Goal: Task Accomplishment & Management: Use online tool/utility

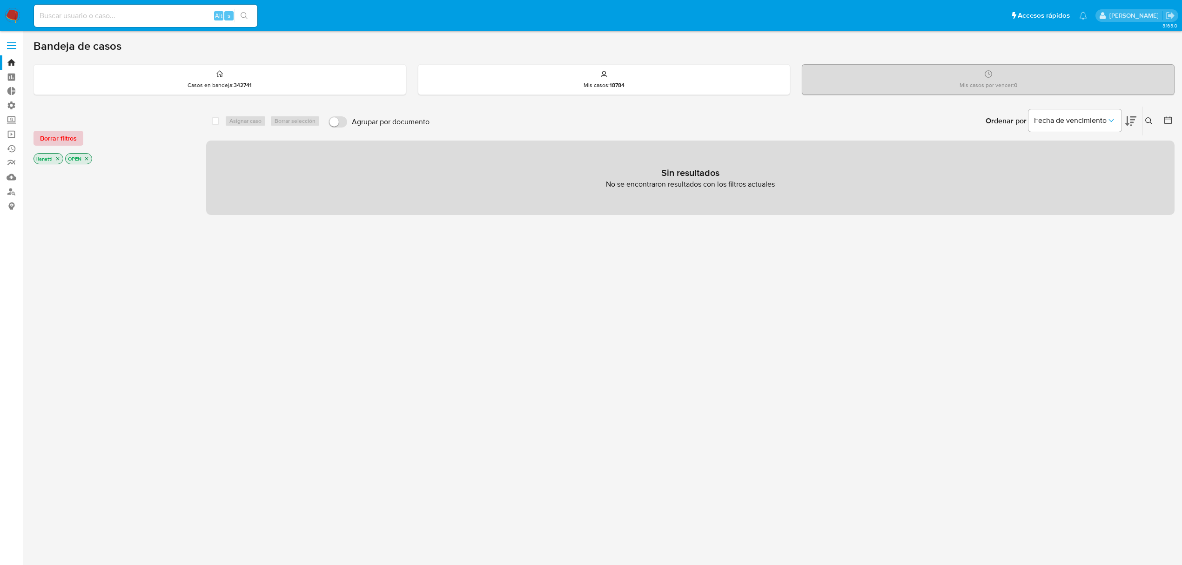
click at [50, 141] on span "Borrar filtros" at bounding box center [58, 138] width 37 height 13
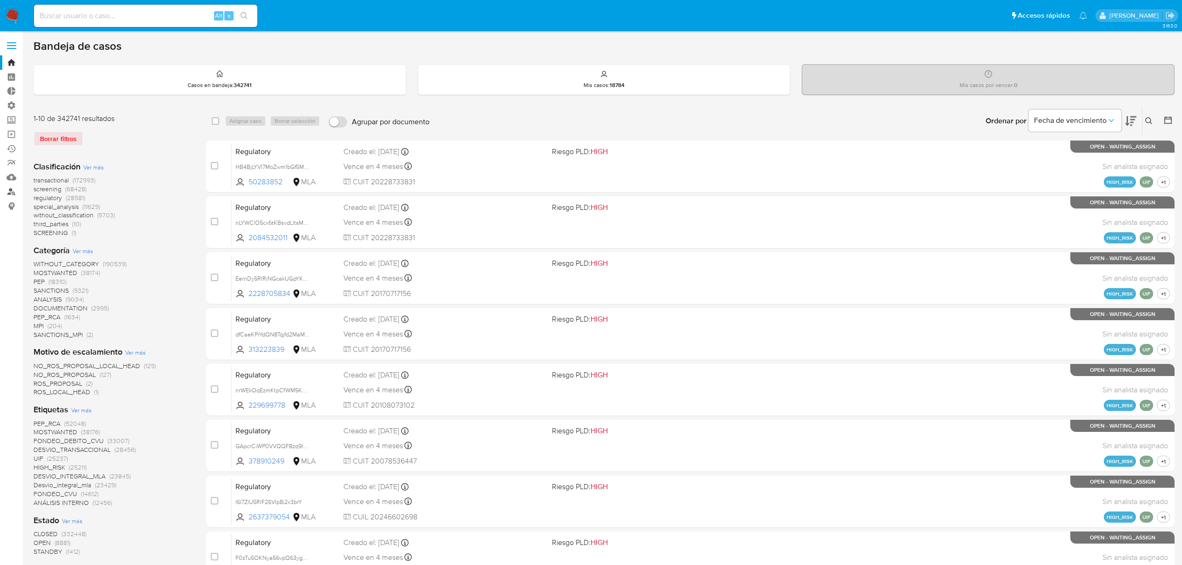
click at [10, 189] on link "Buscador de personas" at bounding box center [55, 191] width 111 height 14
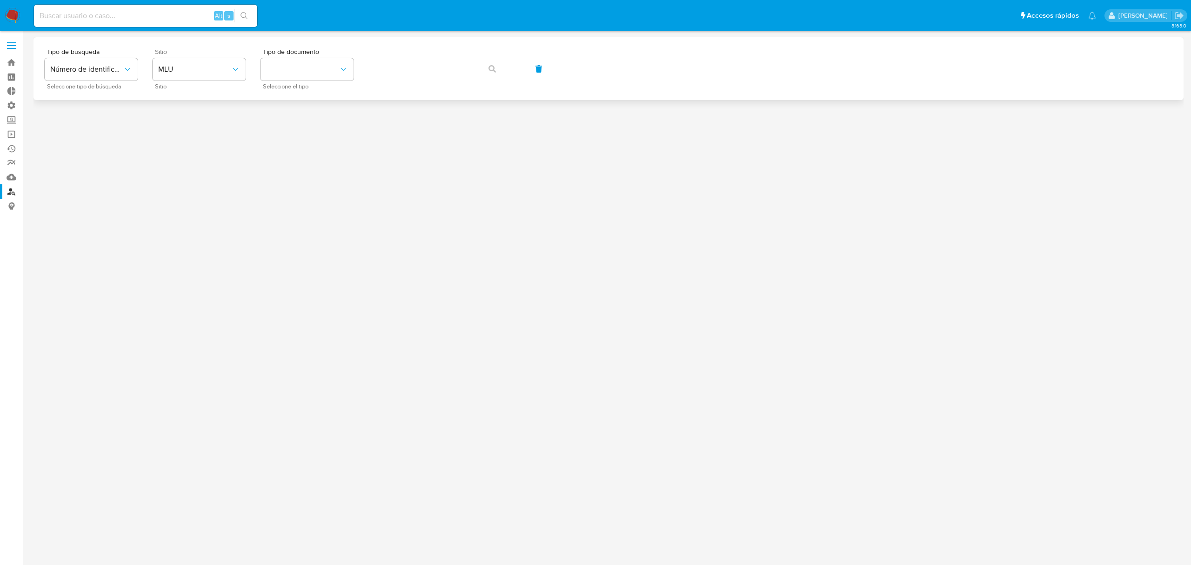
click at [226, 56] on div "Sitio MLU Sitio" at bounding box center [199, 68] width 93 height 40
click at [216, 69] on span "MLU" at bounding box center [194, 69] width 73 height 9
click at [203, 111] on div "MLA" at bounding box center [196, 117] width 76 height 22
click at [287, 65] on button "identificationType" at bounding box center [307, 69] width 93 height 22
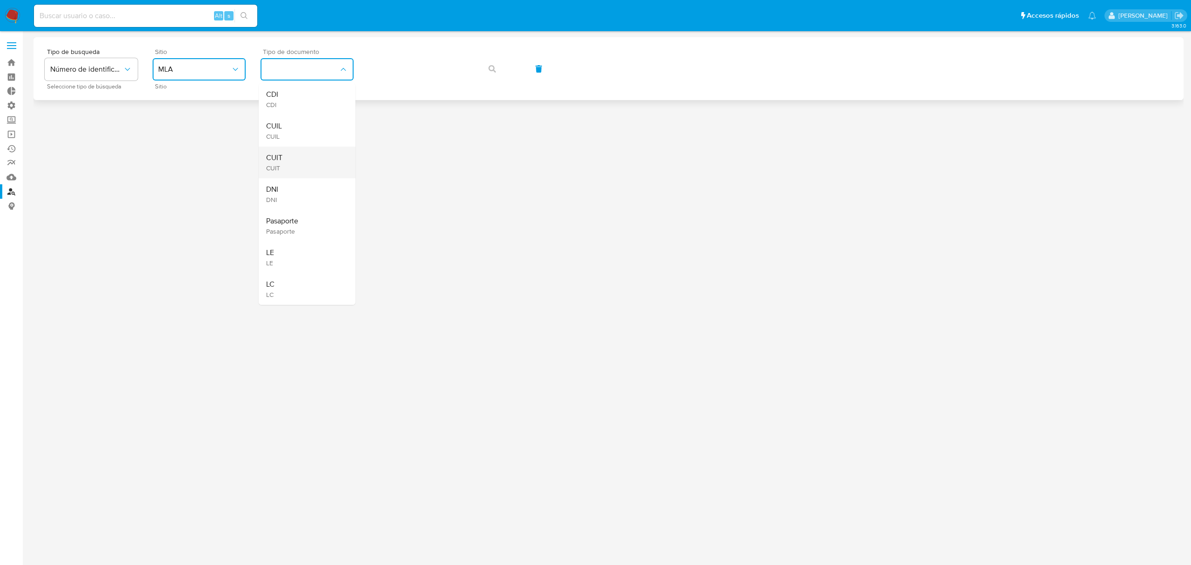
click at [282, 157] on span "CUIT" at bounding box center [274, 157] width 16 height 9
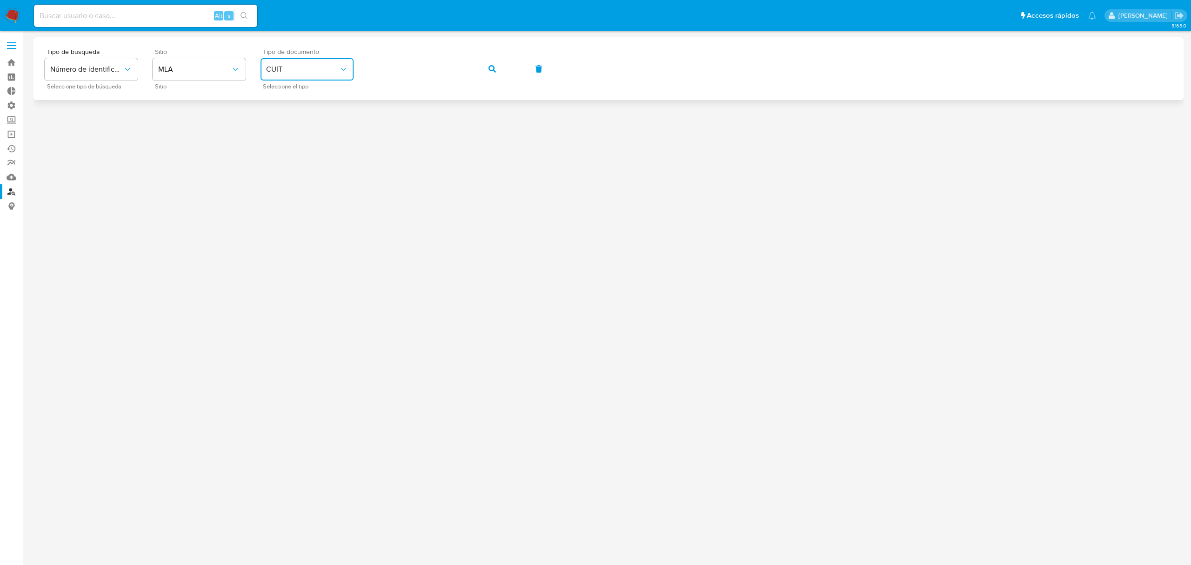
click at [494, 67] on icon "button" at bounding box center [491, 68] width 7 height 7
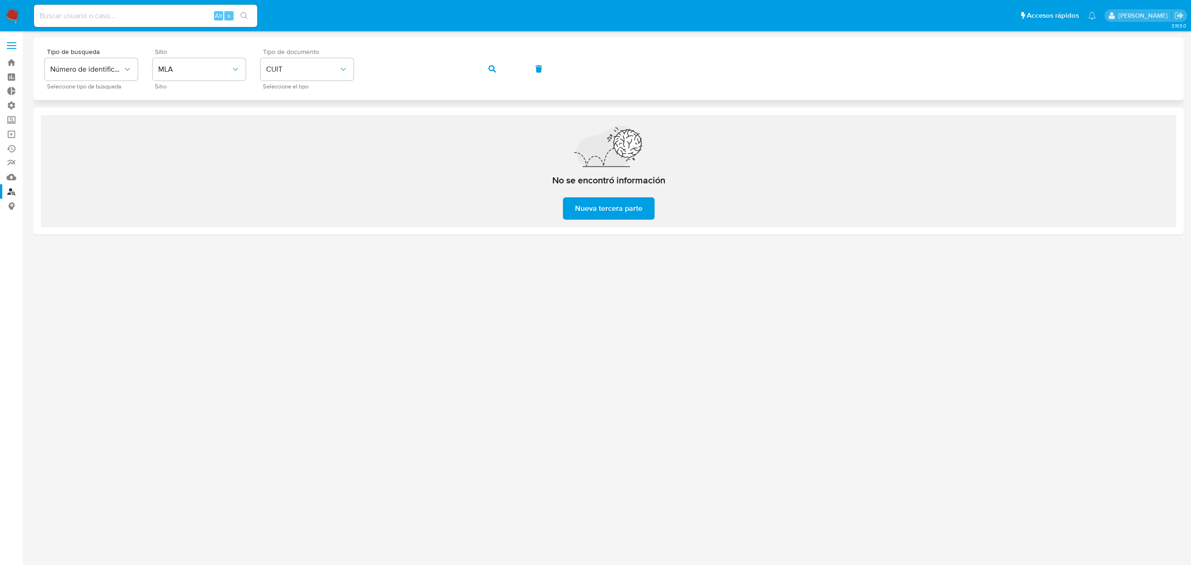
click at [494, 67] on icon "button" at bounding box center [491, 68] width 7 height 7
